Goal: Complete application form

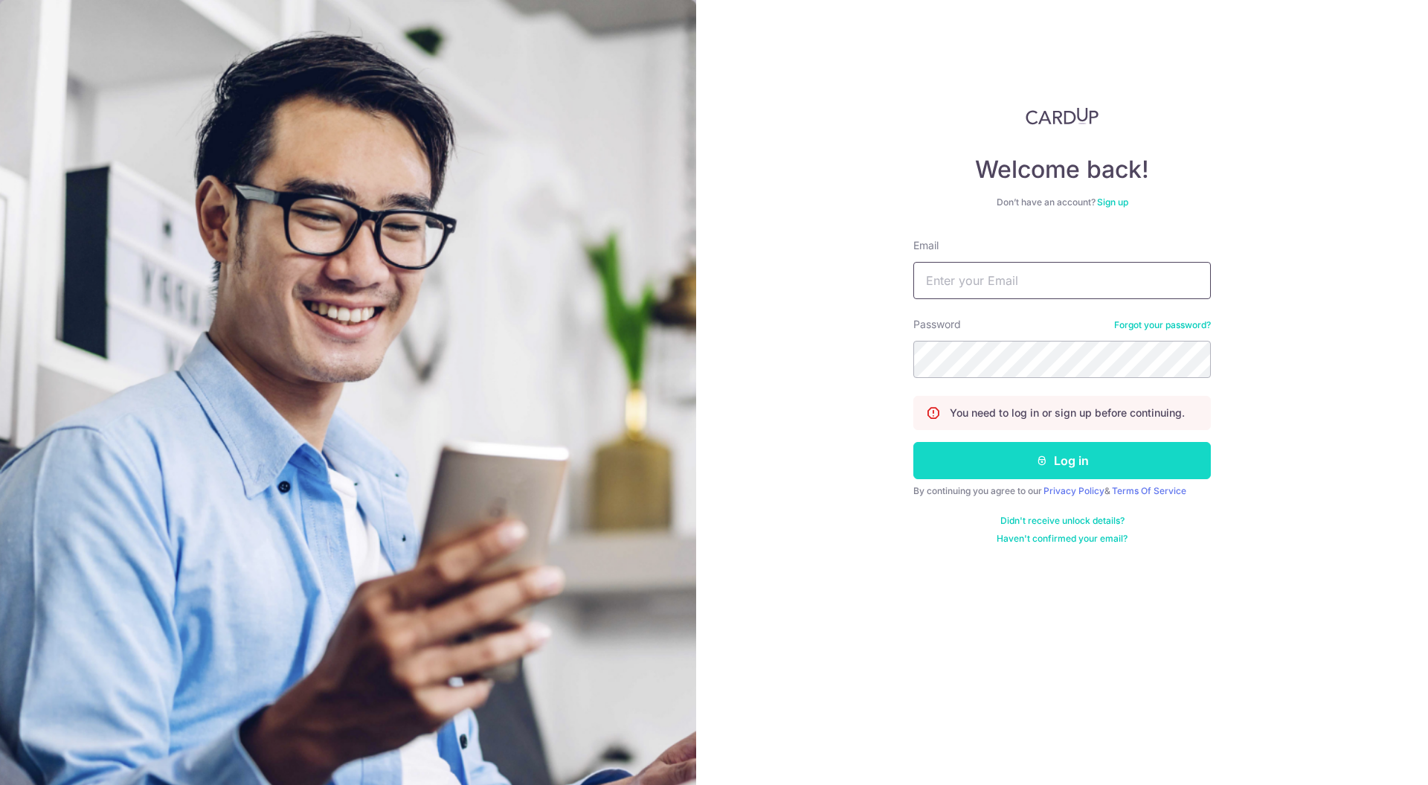
type input "[EMAIL_ADDRESS][DOMAIN_NAME]"
click at [1036, 461] on icon "submit" at bounding box center [1042, 460] width 12 height 12
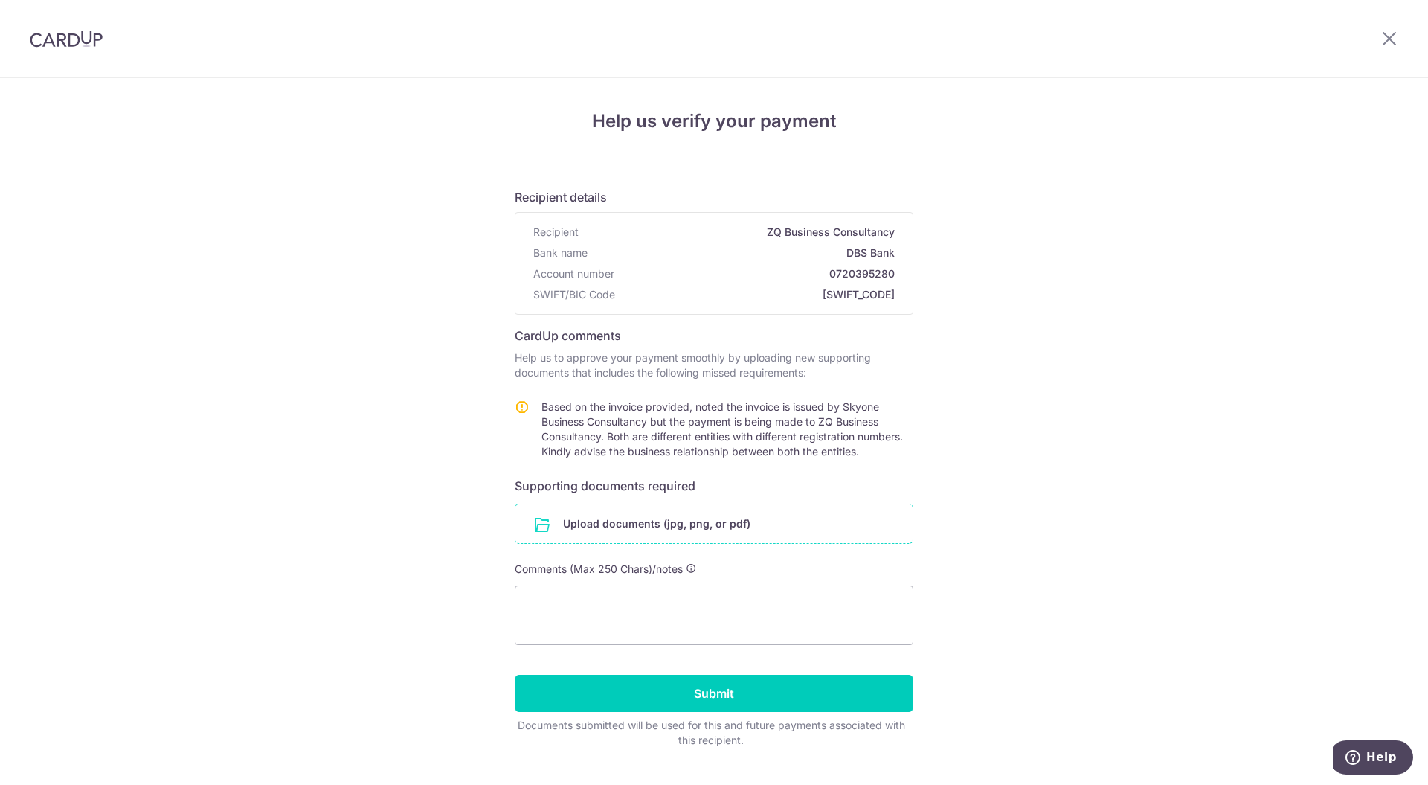
click at [611, 515] on input "file" at bounding box center [713, 523] width 397 height 39
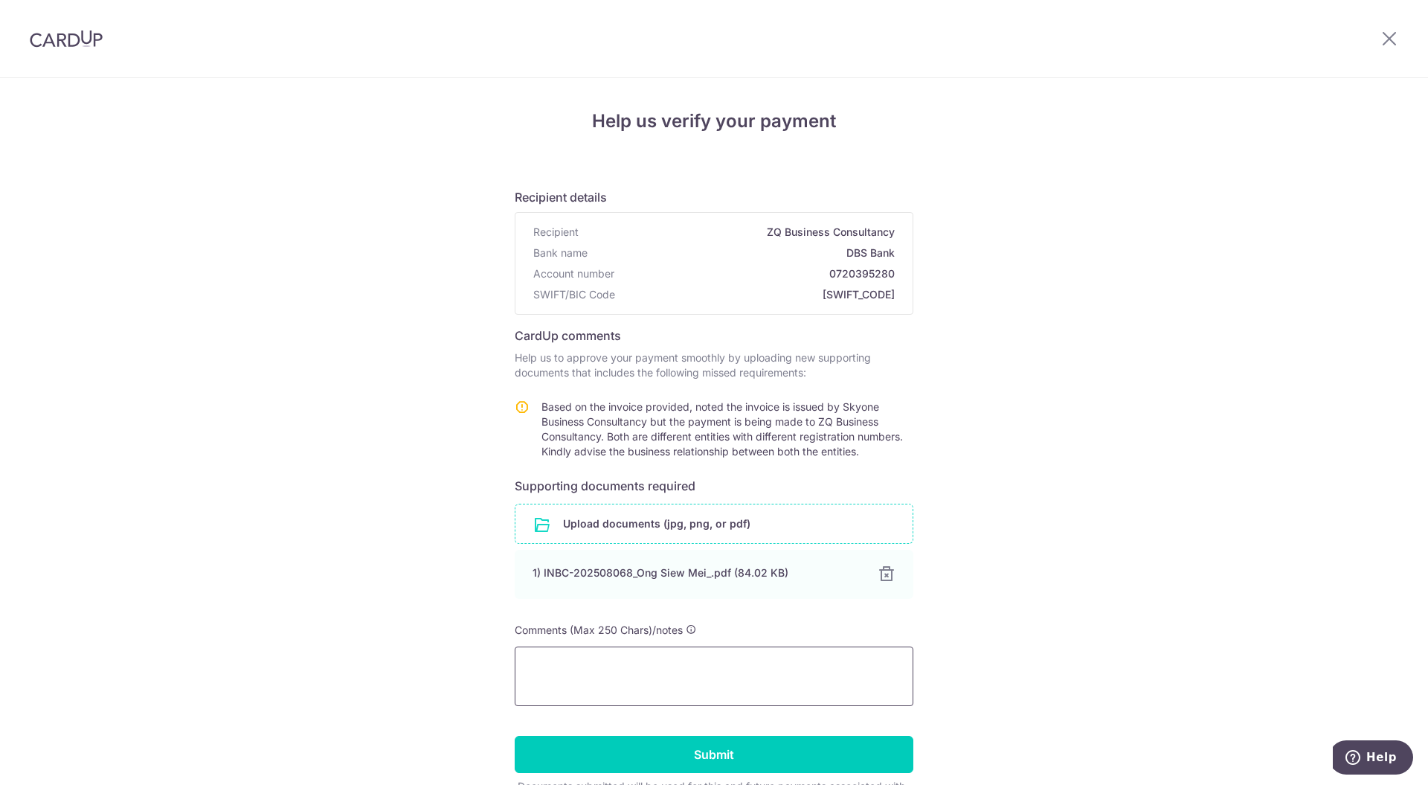
click at [623, 669] on textarea at bounding box center [714, 675] width 399 height 59
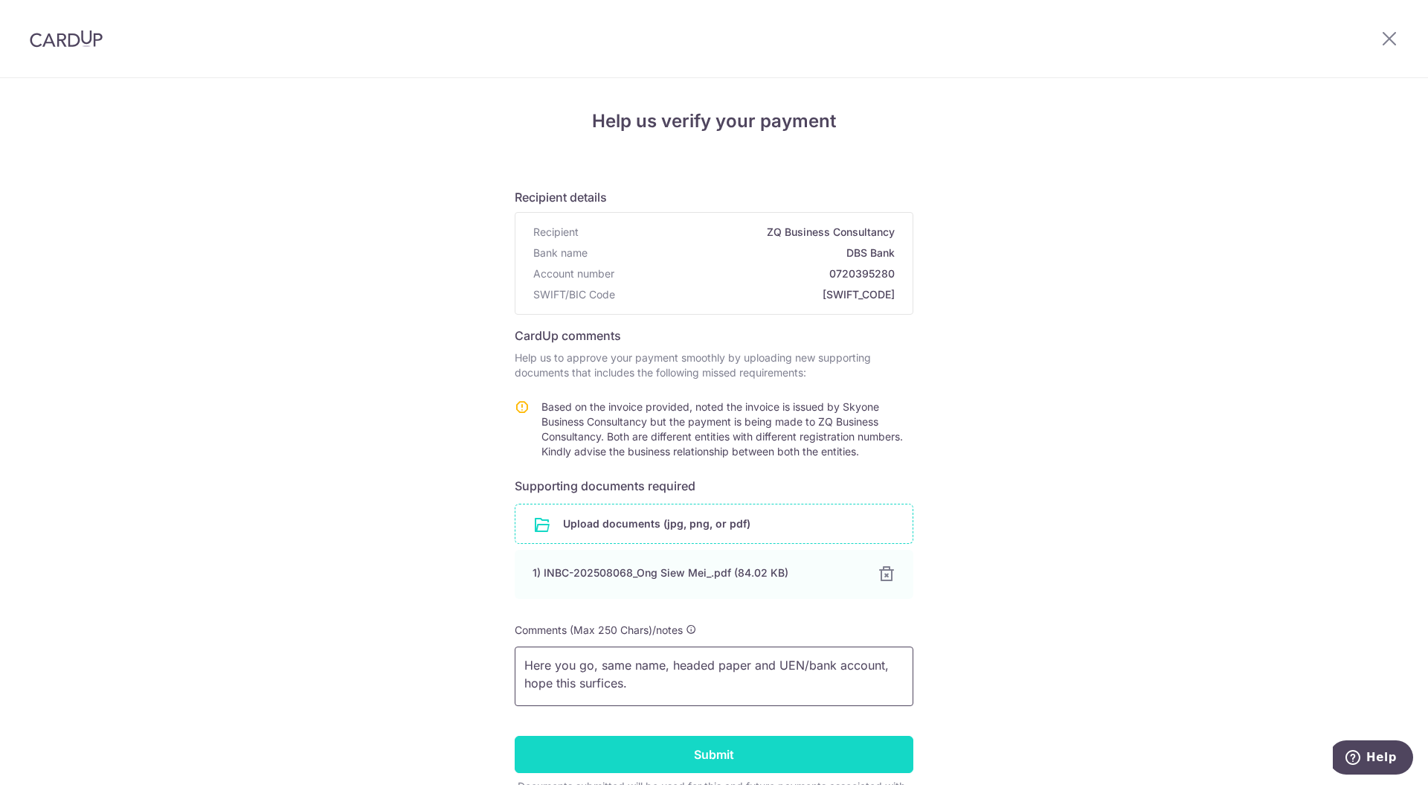
type textarea "Here you go, same name, headed paper and UEN/bank account, hope this surfices."
click at [702, 744] on input "Submit" at bounding box center [714, 754] width 399 height 37
